Goal: Task Accomplishment & Management: Complete application form

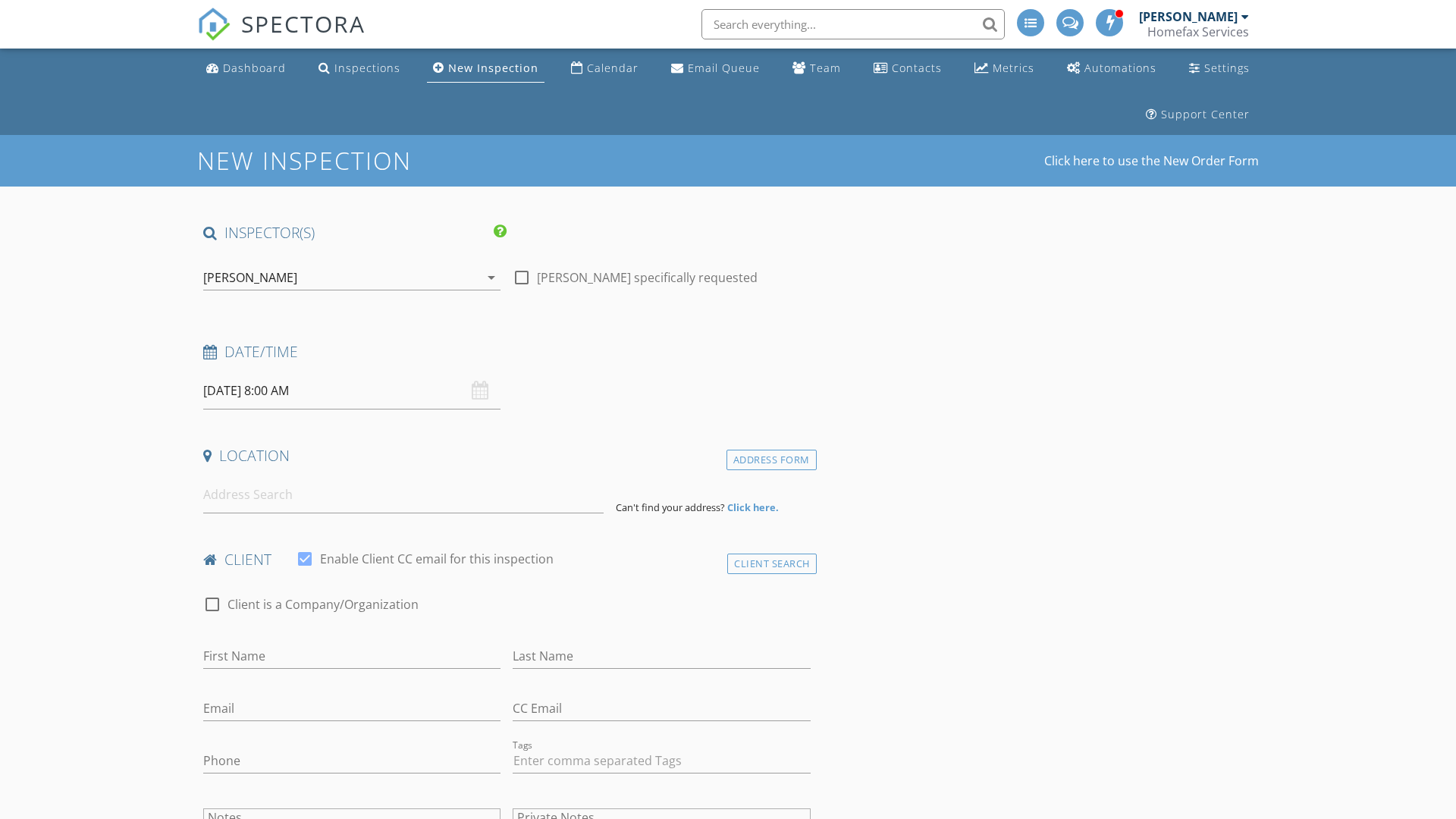
click at [352, 391] on input "[DATE] 8:00 AM" at bounding box center [351, 391] width 297 height 37
select select "9"
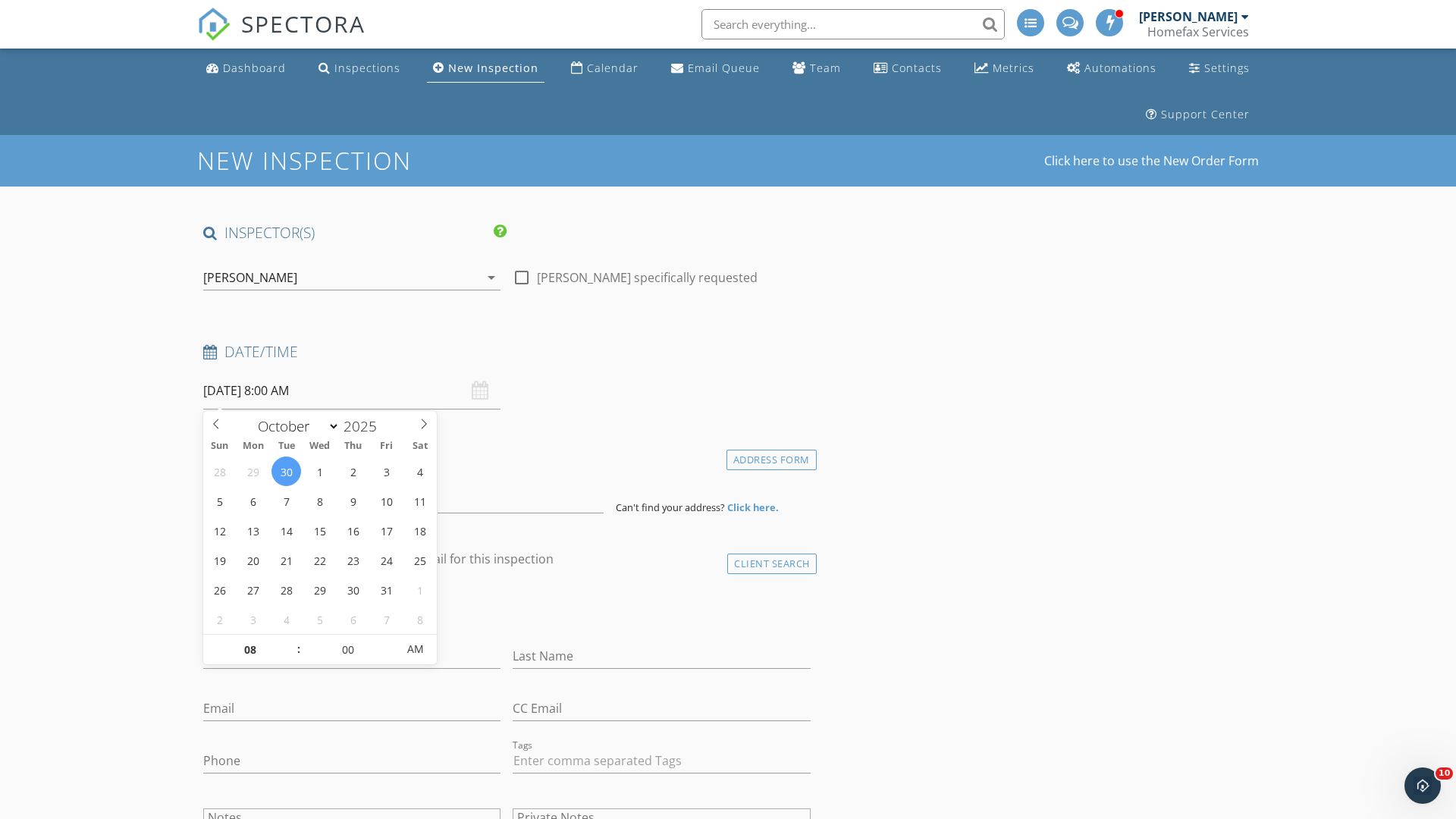
click at [366, 426] on input "2025" at bounding box center [364, 426] width 50 height 21
type input "2025"
type input "[DATE] 8:00 AM"
click at [250, 649] on input "08" at bounding box center [249, 649] width 93 height 30
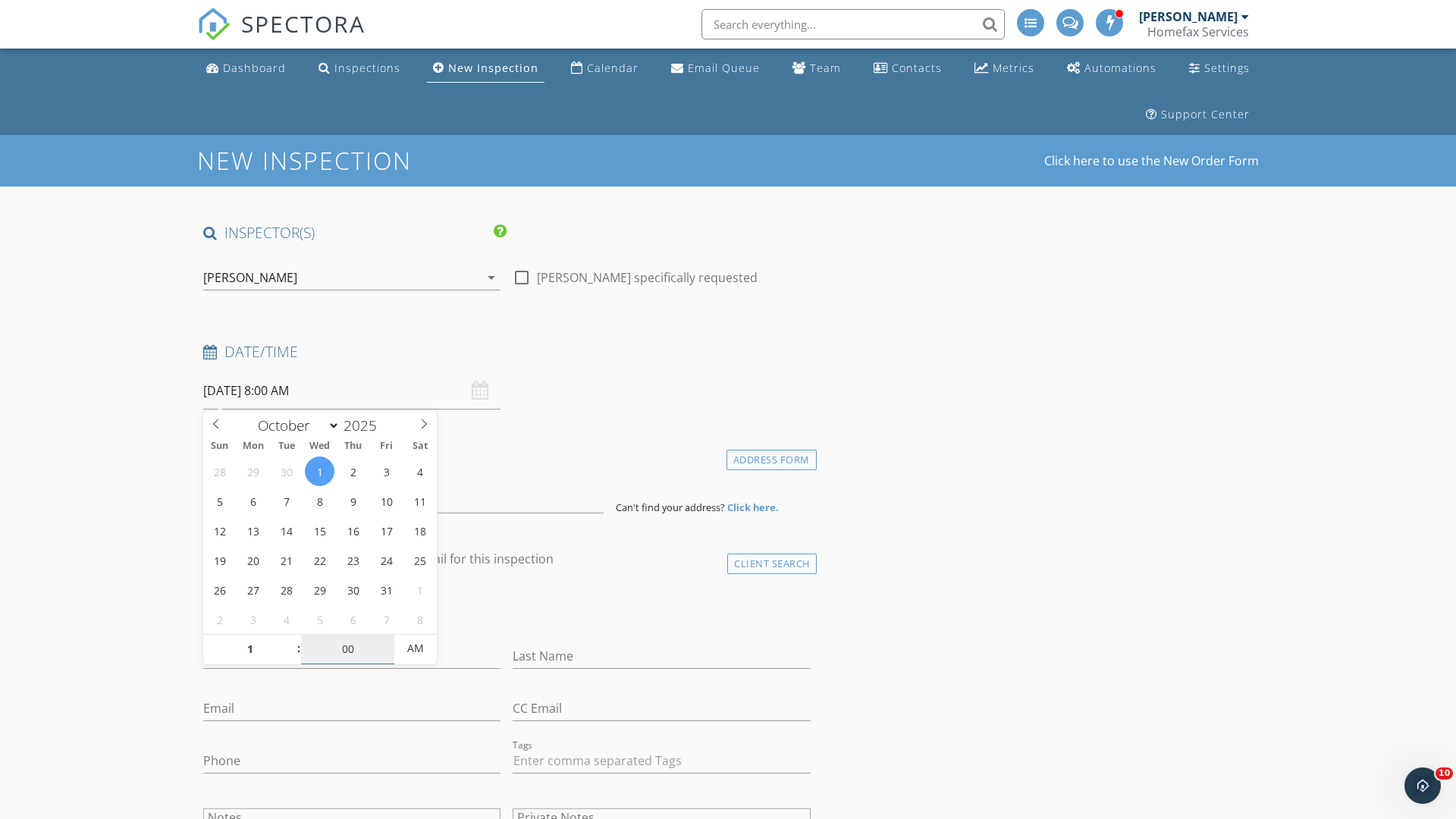
click at [347, 648] on input "00" at bounding box center [347, 648] width 93 height 30
type input "01"
type input "[DATE] 1:00 AM"
type input "30"
click at [415, 648] on span "AM" at bounding box center [415, 648] width 42 height 30
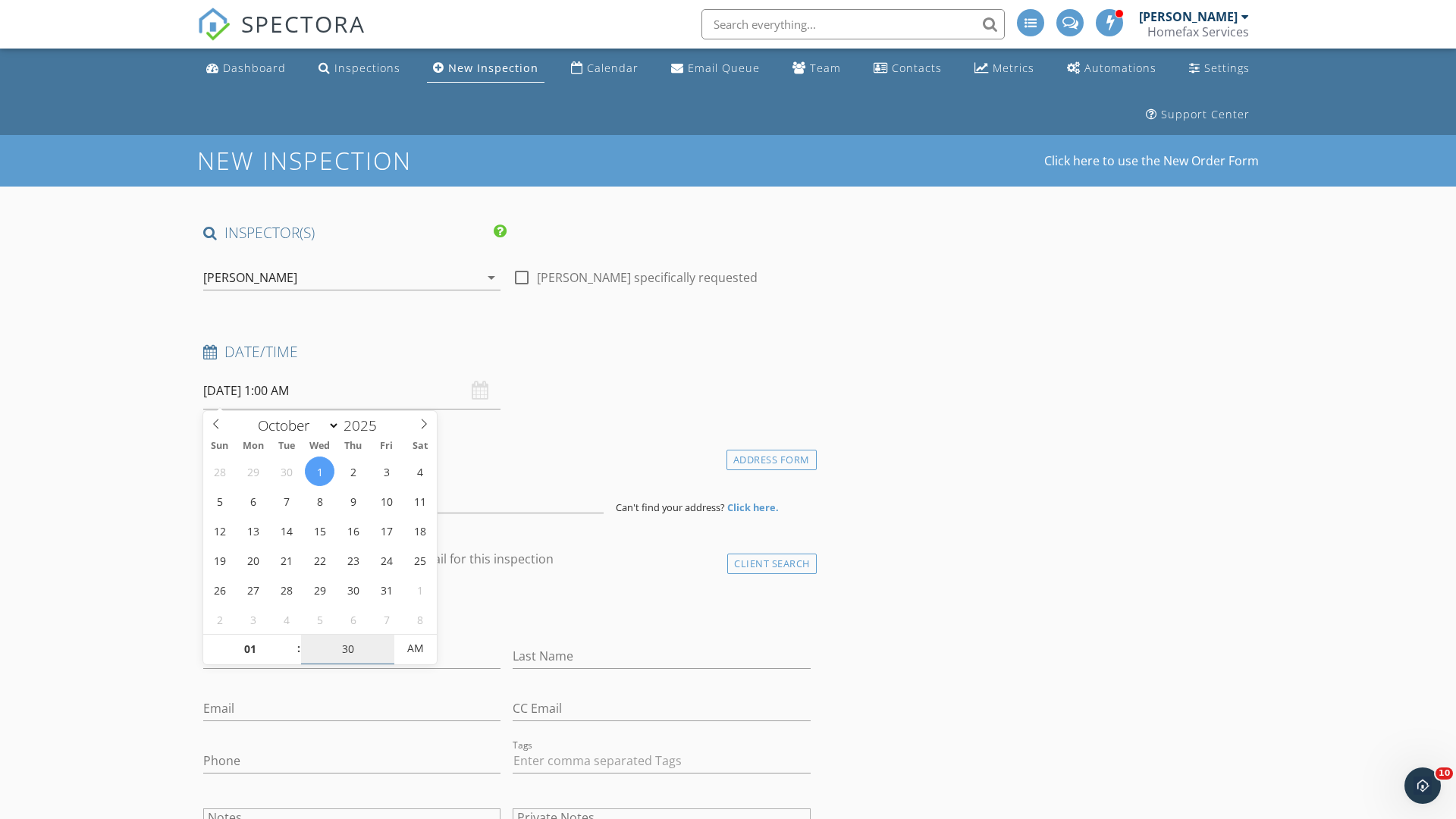
type input "[DATE] 1:30 PM"
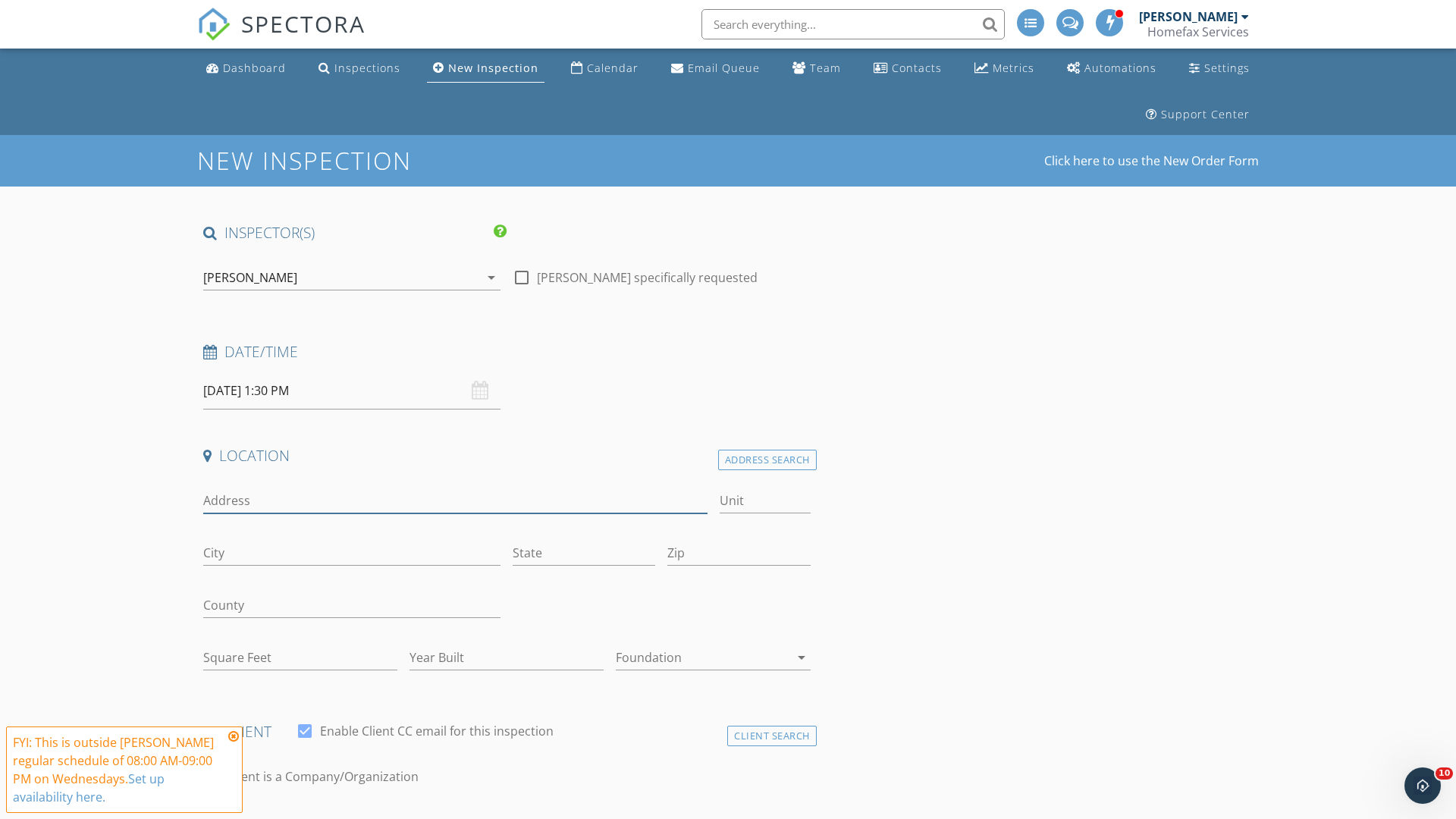
click at [455, 500] on input "Address" at bounding box center [455, 500] width 504 height 25
type input "[STREET_ADDRESS][PERSON_NAME]"
click at [765, 500] on input "Unit" at bounding box center [765, 500] width 91 height 25
click at [352, 553] on input "City" at bounding box center [351, 553] width 297 height 25
type input "[PERSON_NAME]"
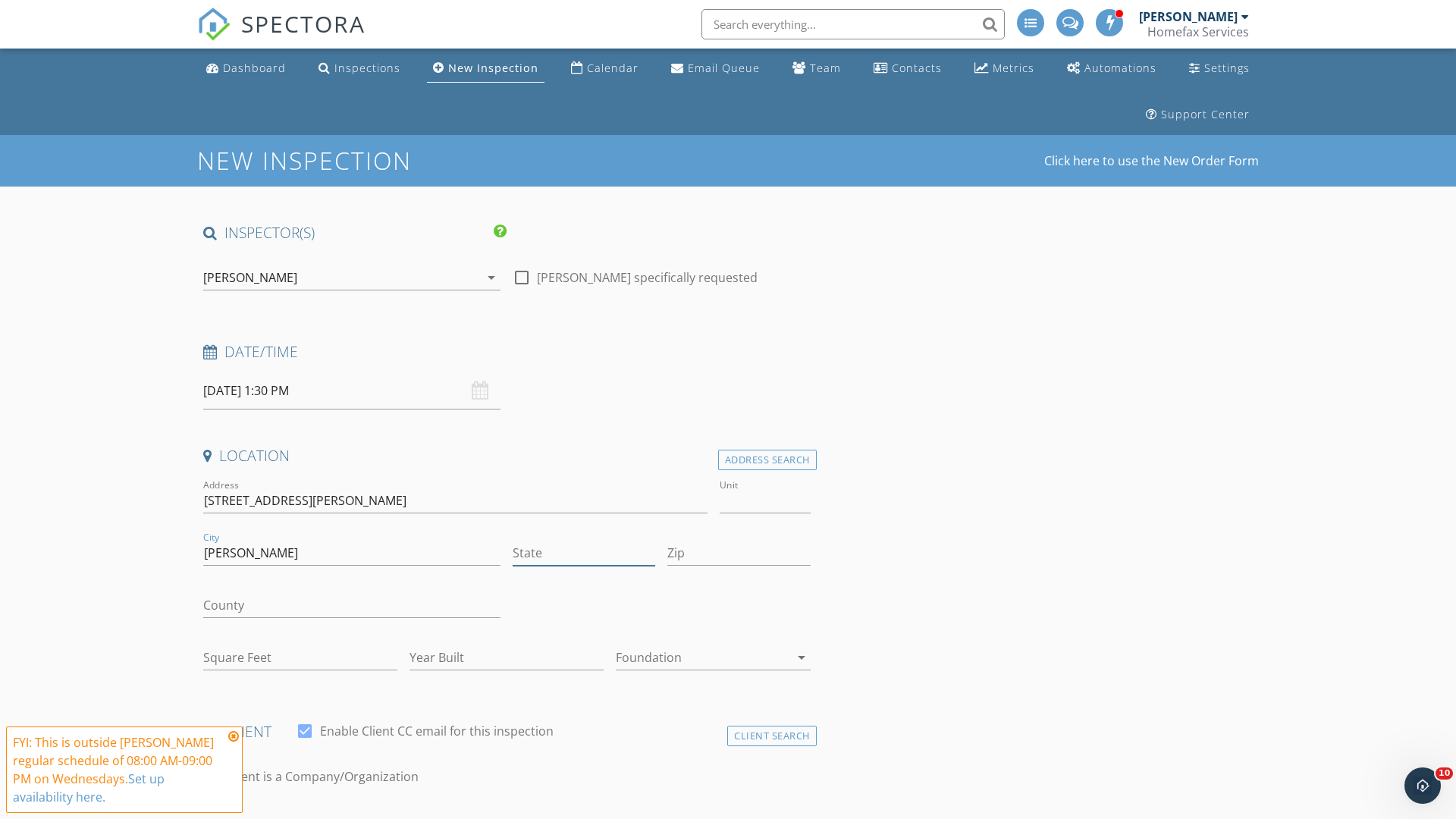
click at [584, 553] on input "State" at bounding box center [584, 553] width 143 height 25
type input "MN"
click at [738, 553] on input "Zip" at bounding box center [739, 553] width 143 height 25
type input "55343"
click at [352, 816] on input "First Name" at bounding box center [351, 828] width 297 height 25
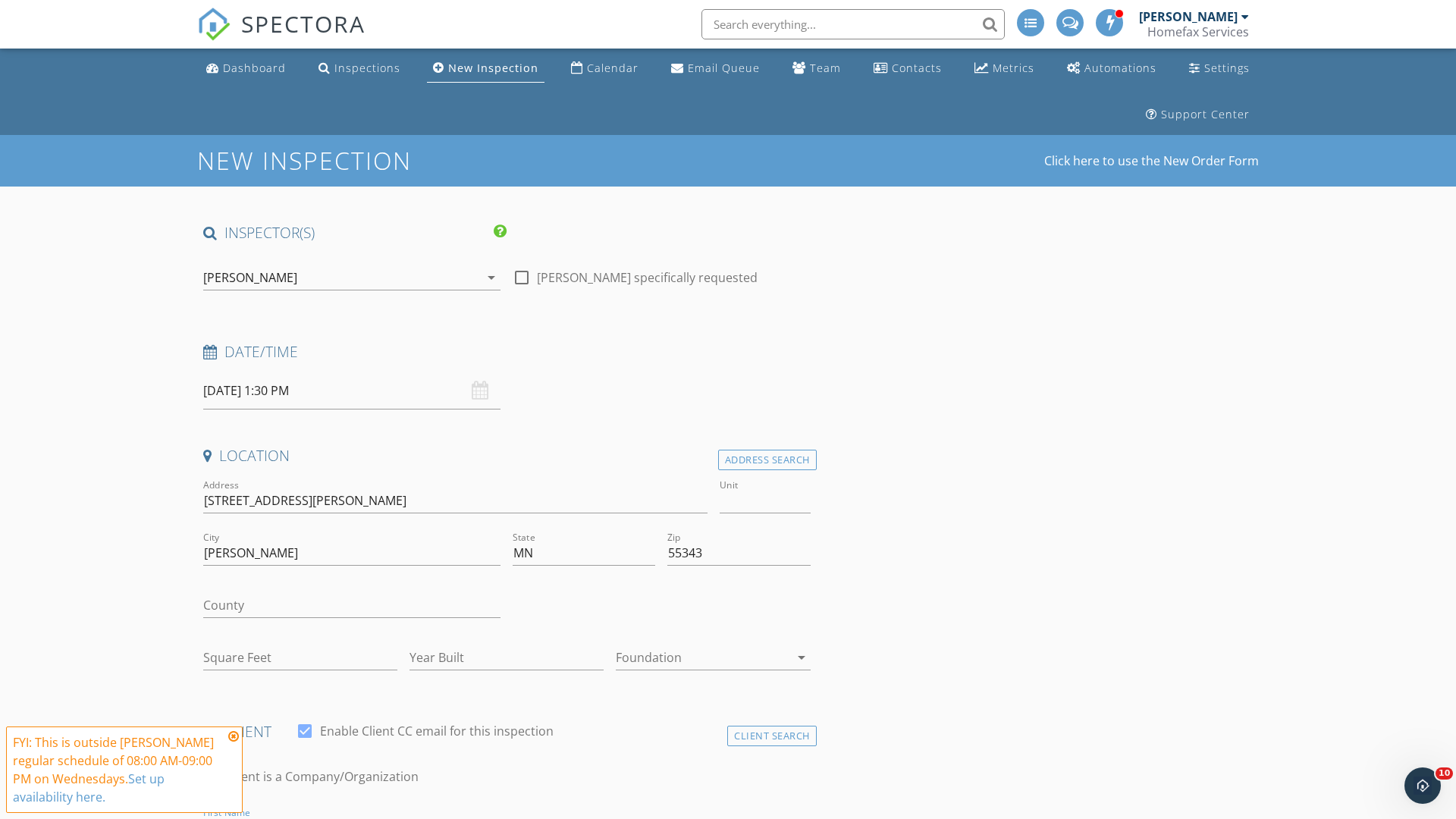
scroll to position [22, 0]
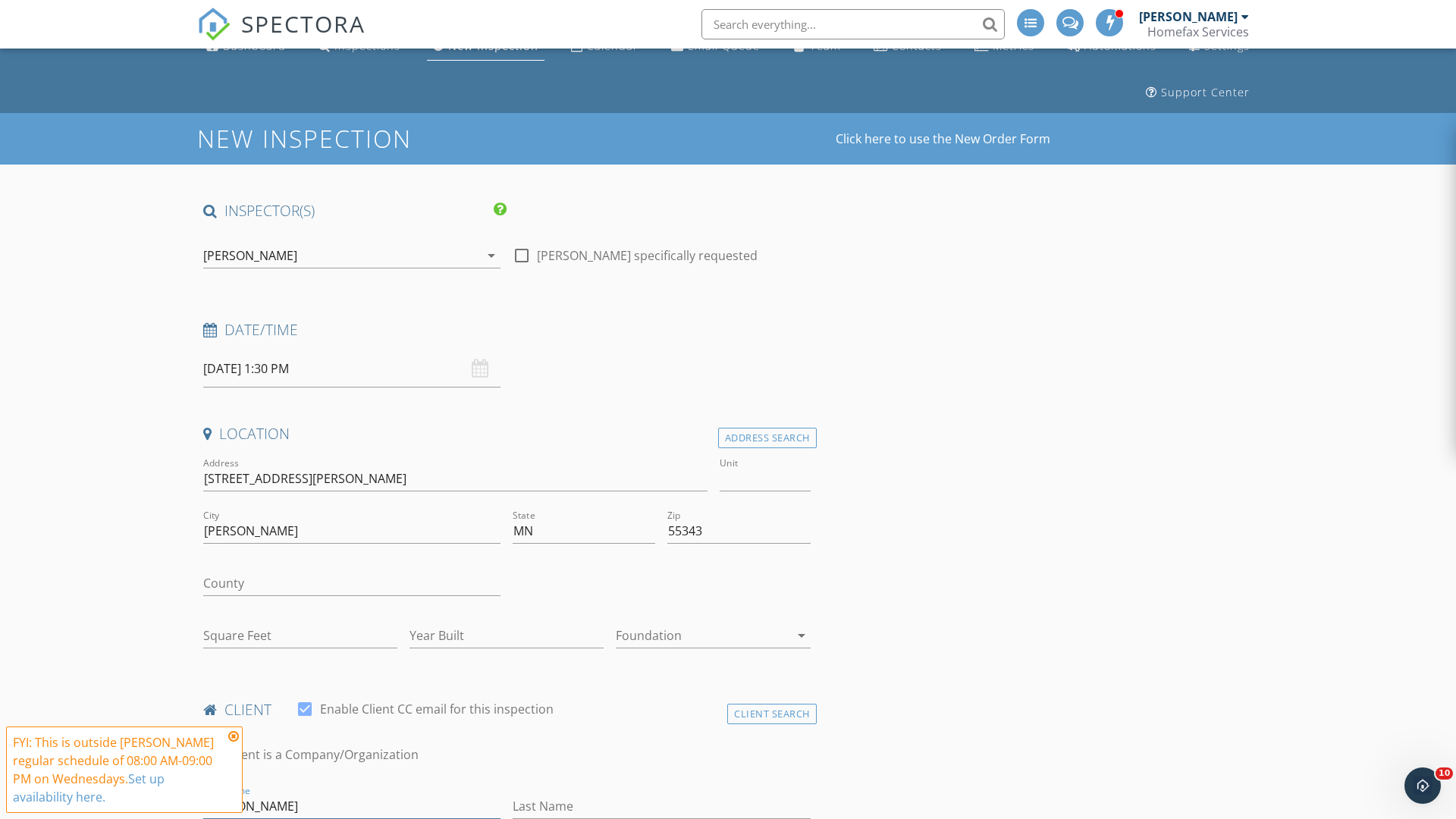
type input "[PERSON_NAME]"
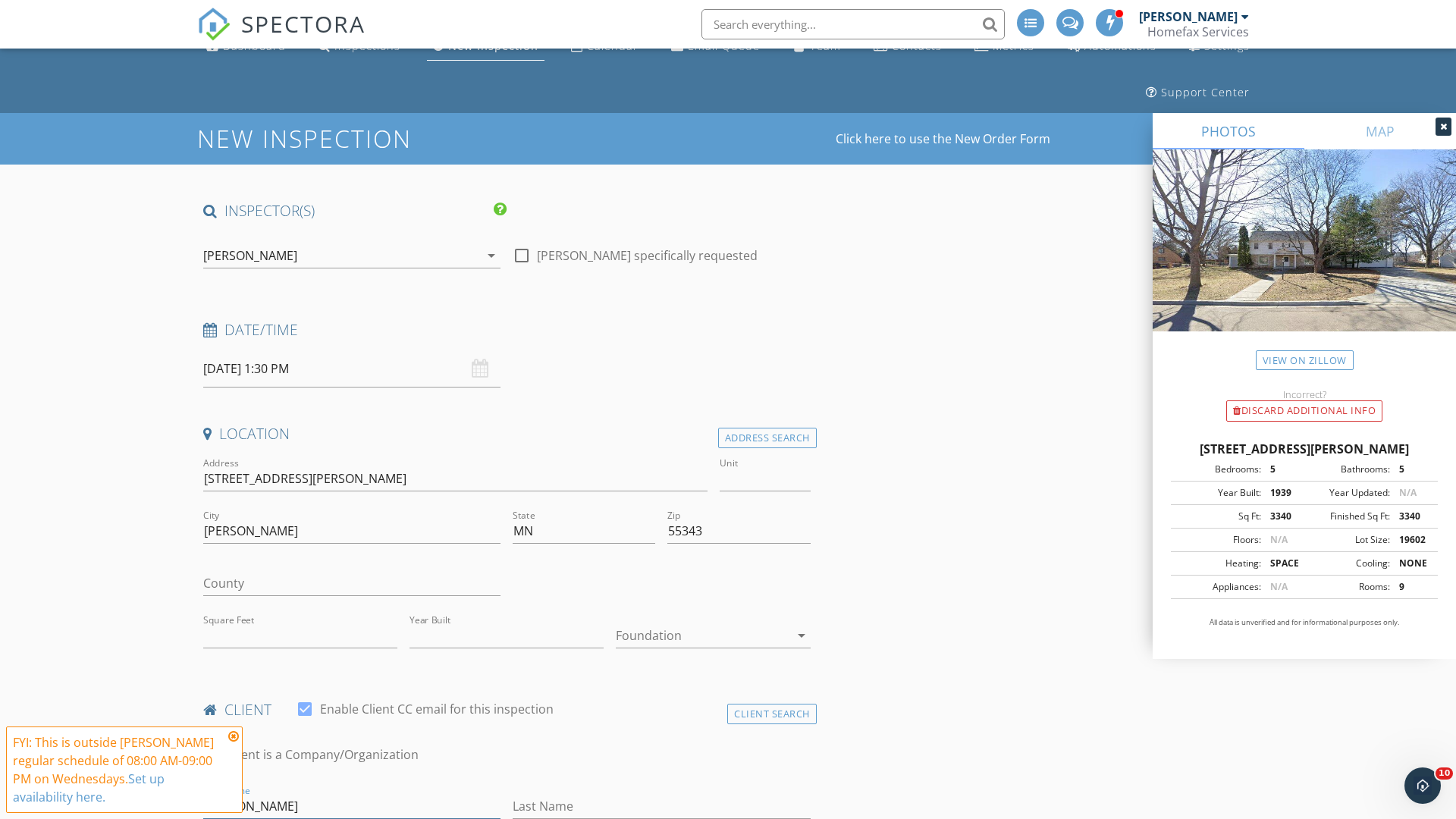
type input "3340"
type input "1939"
type input "[PERSON_NAME]"
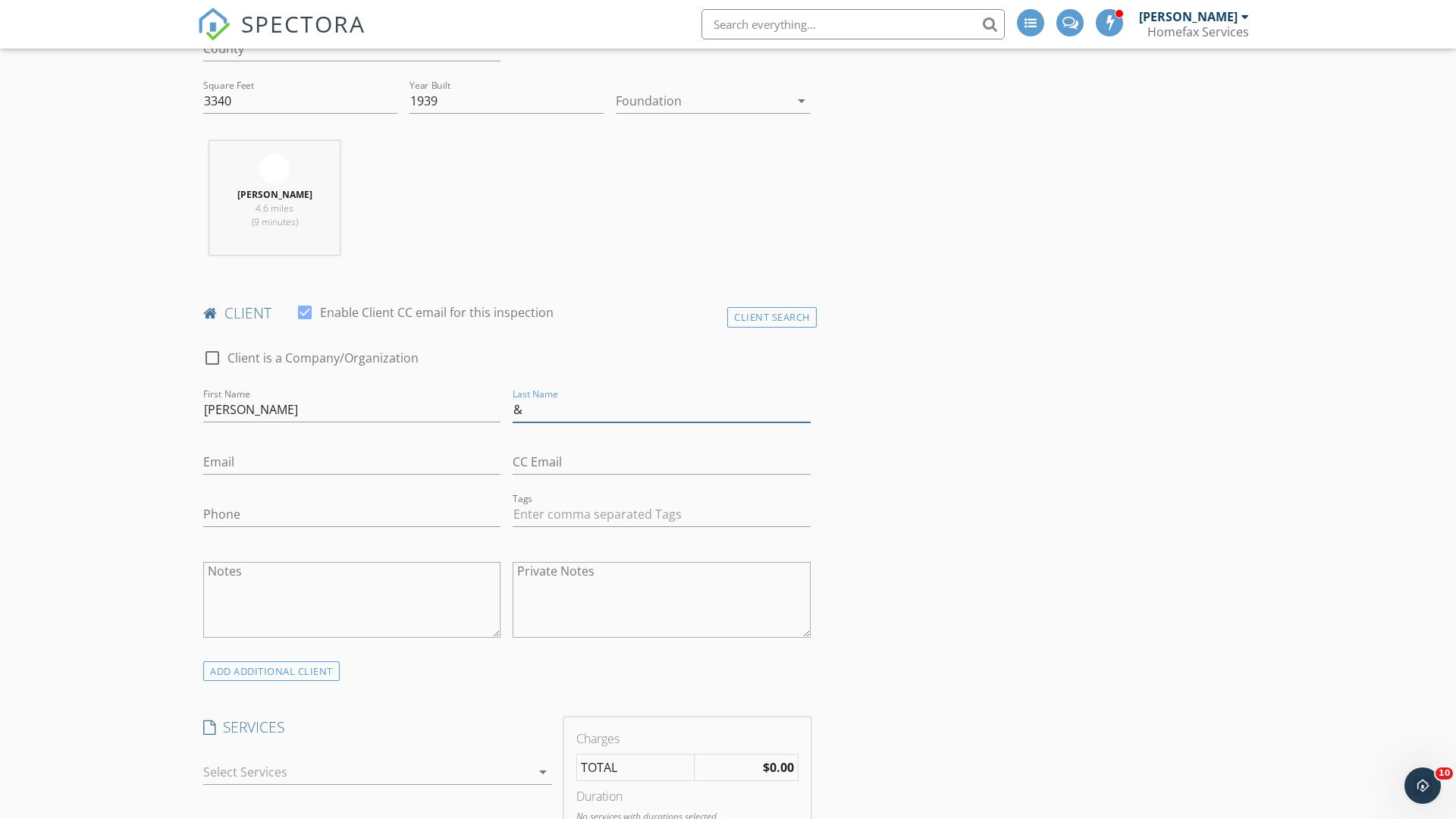
type input "&"
click at [352, 461] on input "Email" at bounding box center [351, 462] width 297 height 25
type input "[EMAIL_ADDRESS][DOMAIN_NAME]"
click at [352, 514] on input "Phone" at bounding box center [351, 514] width 297 height 25
click at [367, 772] on div at bounding box center [367, 772] width 327 height 24
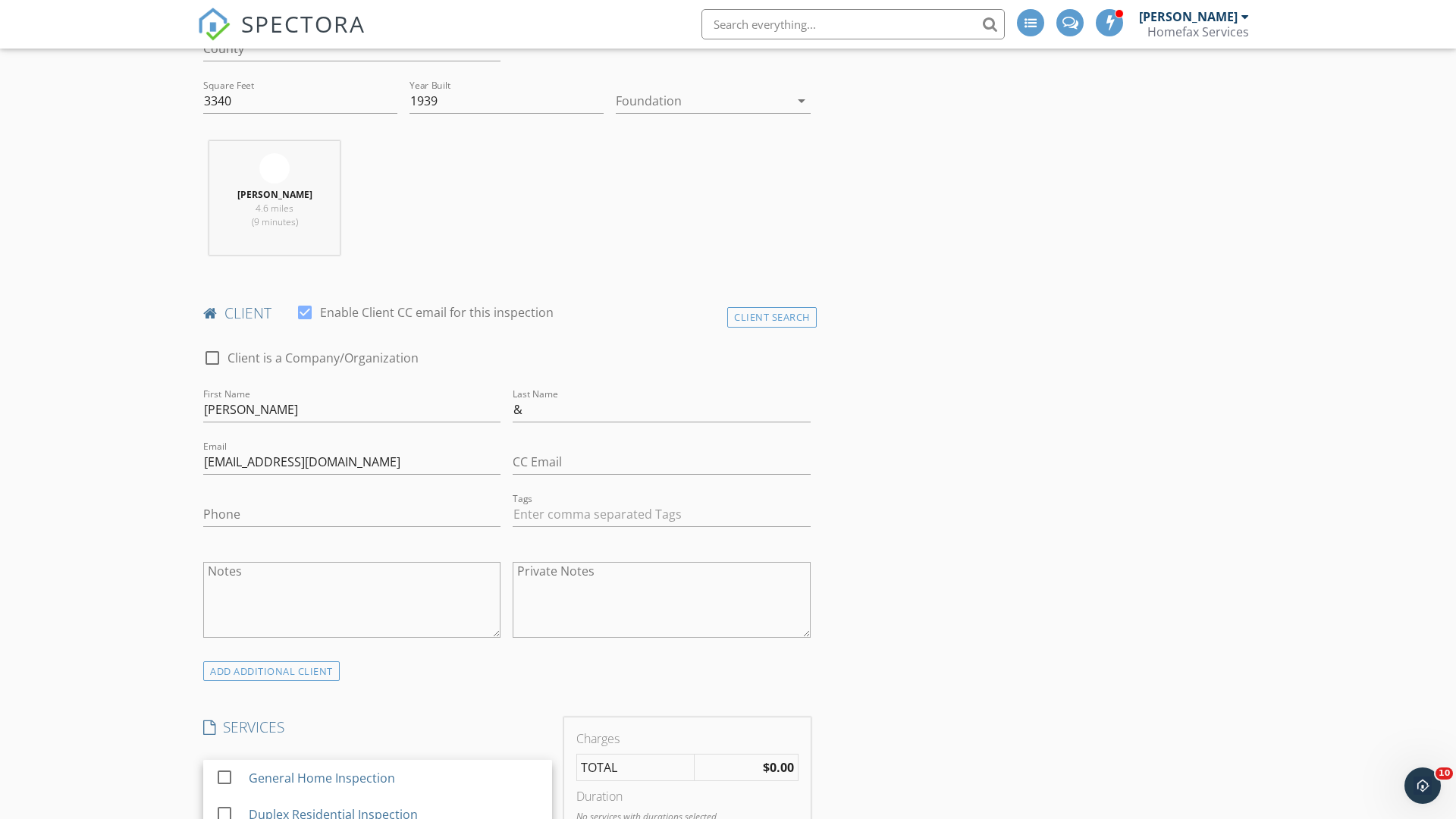
click at [394, 778] on div "General Home Inspection" at bounding box center [394, 777] width 291 height 30
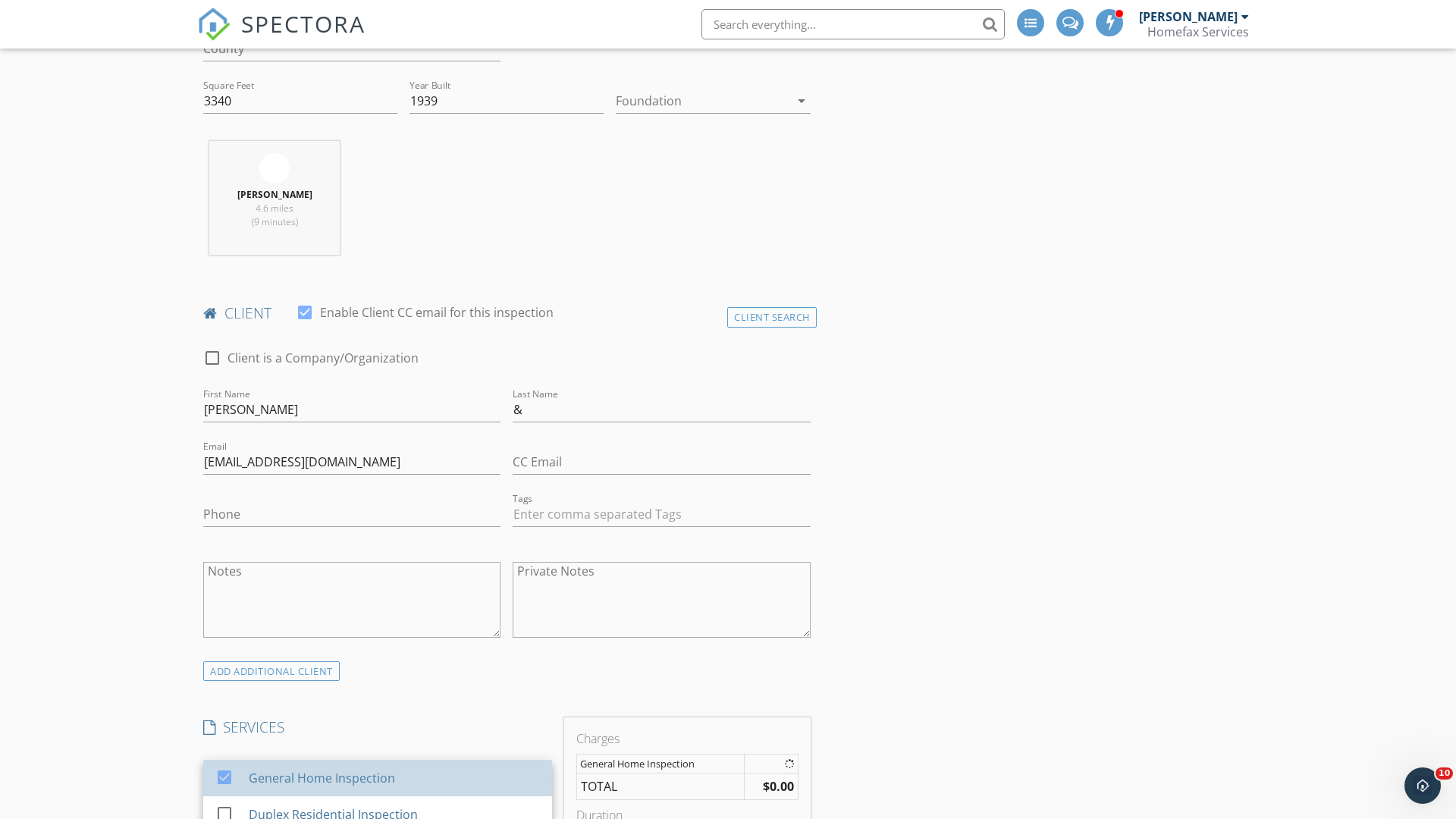
checkbox input "false"
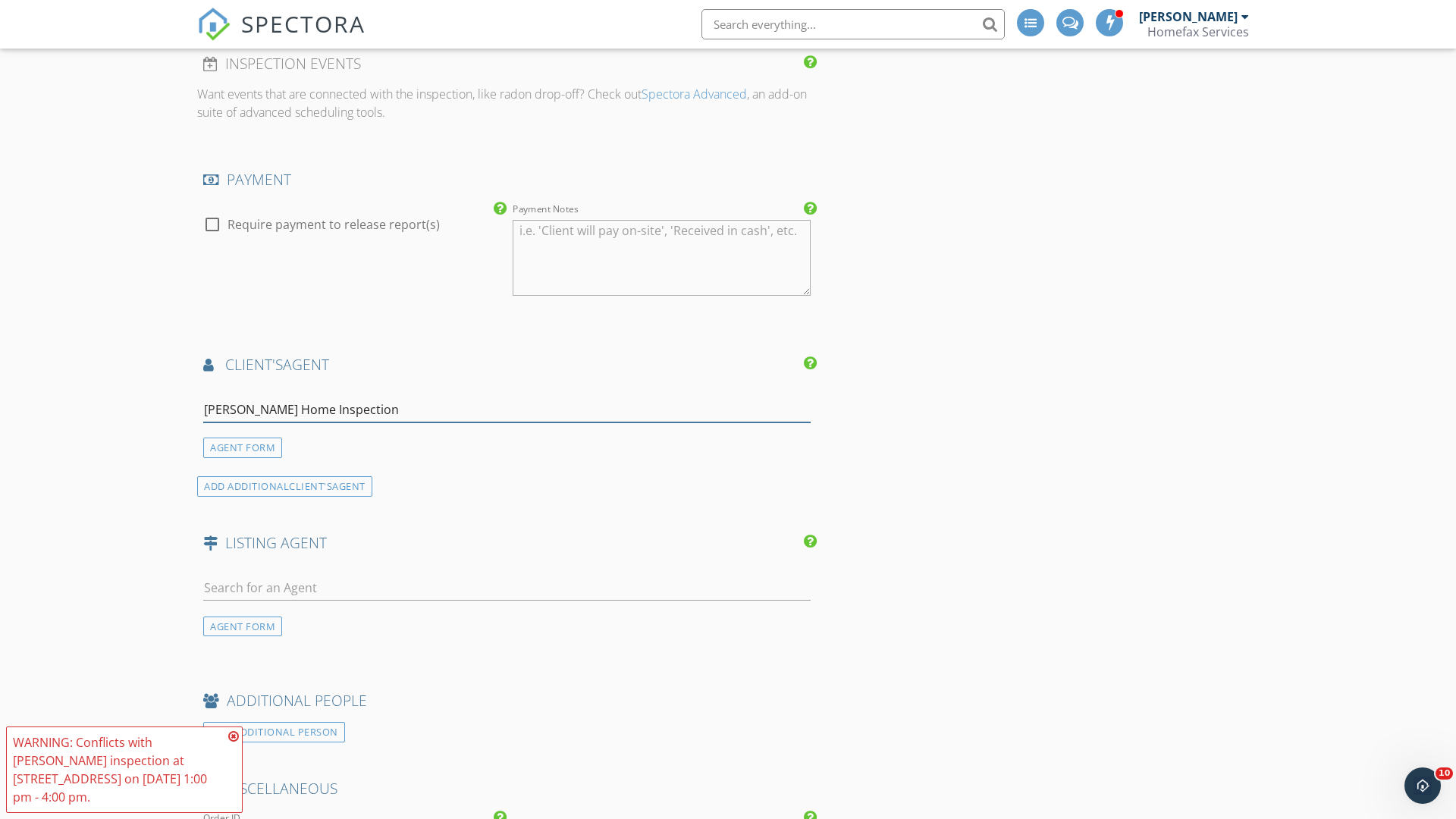
type input "[PERSON_NAME] Home Inspection*"
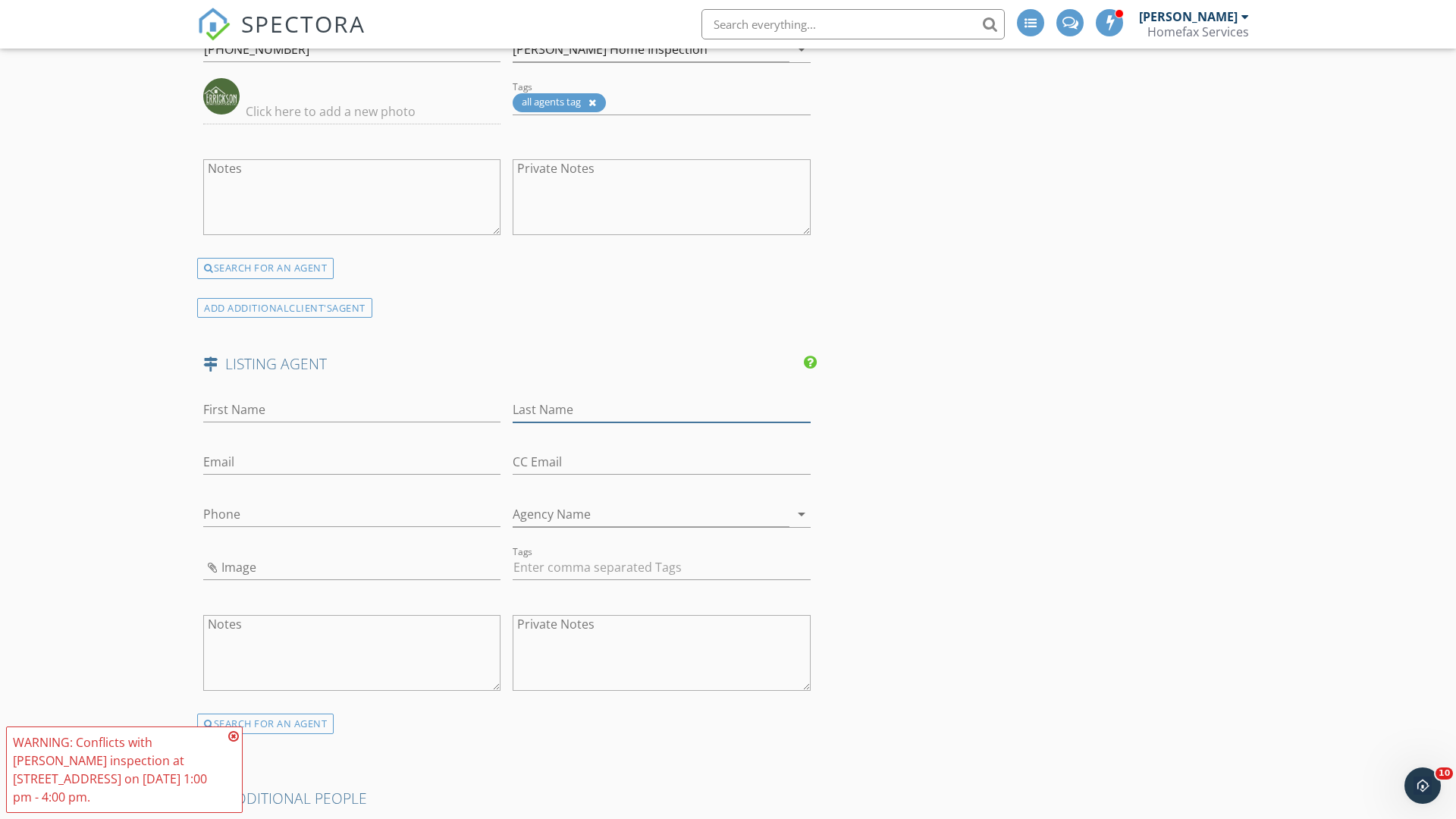
click at [662, 409] on input "Last Name" at bounding box center [661, 409] width 297 height 25
click at [352, 461] on input "text" at bounding box center [351, 462] width 297 height 25
click at [352, 514] on input "text" at bounding box center [351, 514] width 297 height 25
